Goal: Task Accomplishment & Management: Manage account settings

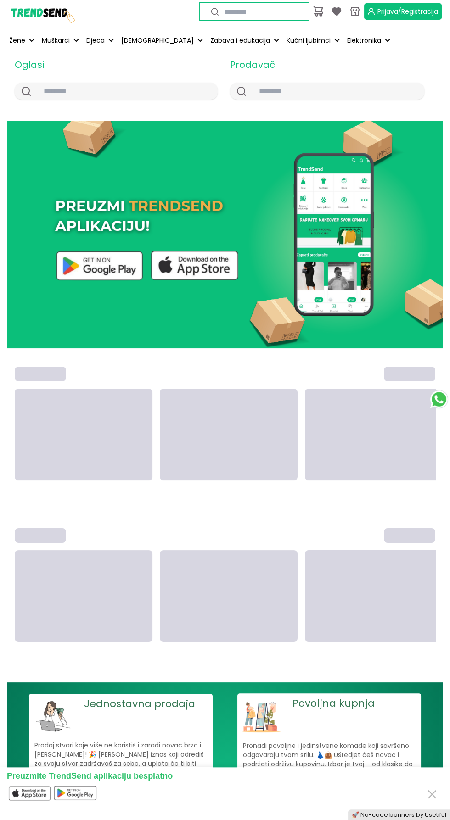
click at [404, 7] on span "Prijava/Registracija" at bounding box center [407, 11] width 61 height 9
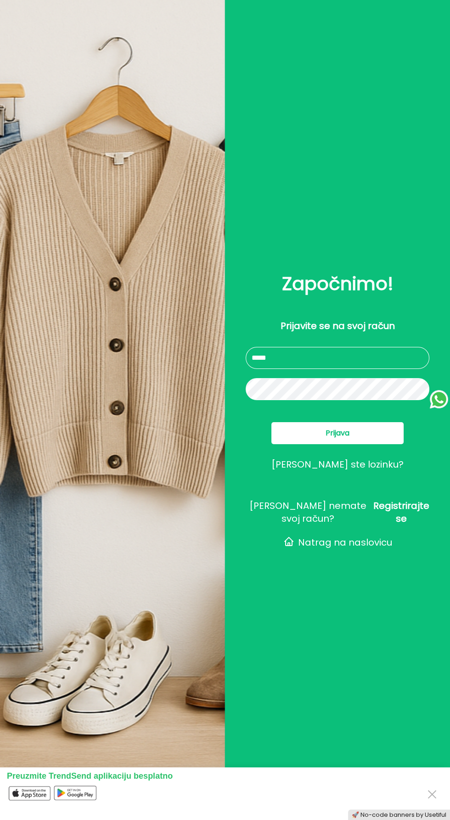
click at [342, 369] on input "text" at bounding box center [338, 358] width 184 height 22
type input "**********"
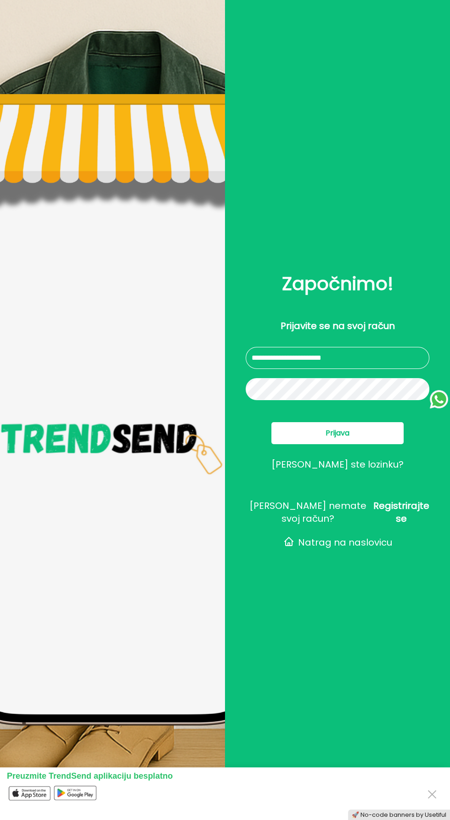
click at [377, 444] on button "Prijava" at bounding box center [337, 433] width 132 height 22
